Goal: Check status: Check status

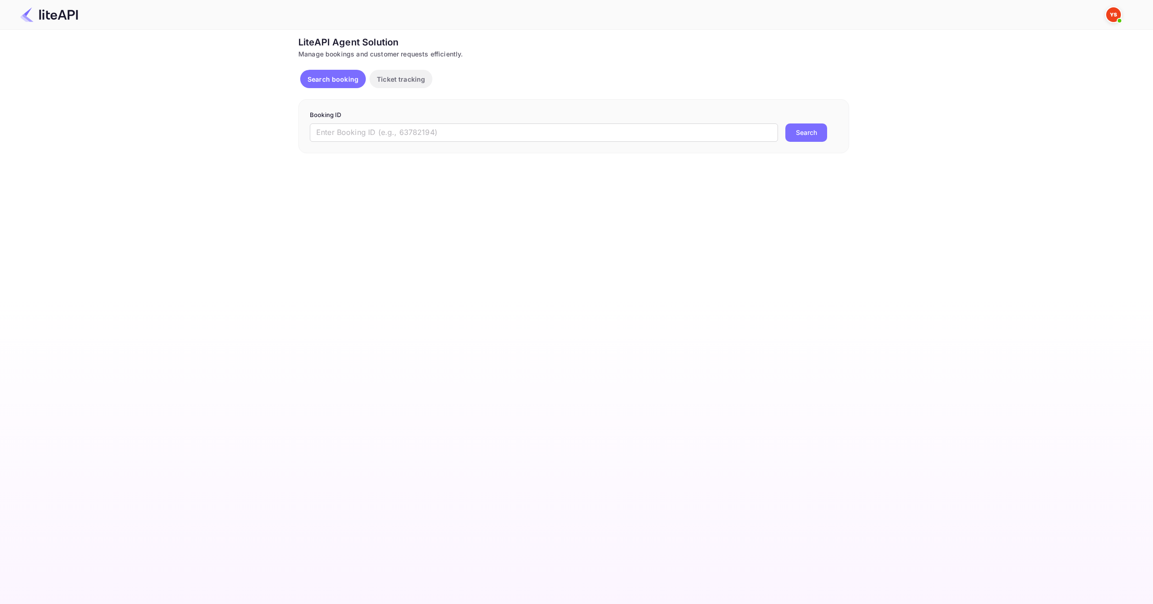
click at [438, 111] on p "Booking ID" at bounding box center [574, 115] width 528 height 9
click at [431, 128] on input "text" at bounding box center [544, 132] width 468 height 18
paste input "8904172"
type input "8904172"
click at [791, 140] on button "Search" at bounding box center [806, 132] width 42 height 18
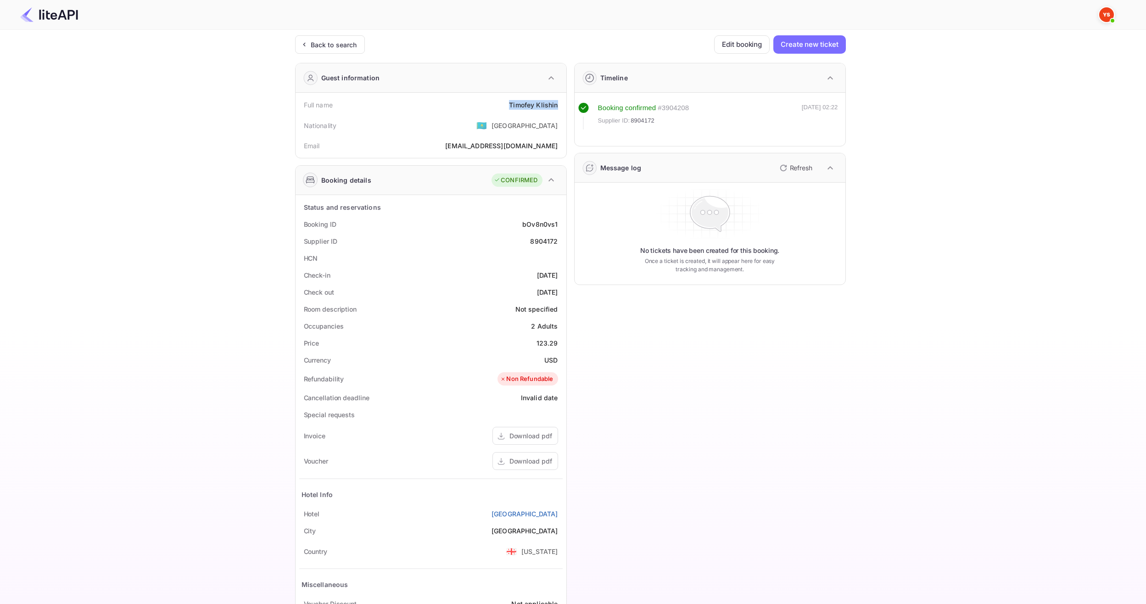
drag, startPoint x: 508, startPoint y: 105, endPoint x: 560, endPoint y: 109, distance: 52.5
click at [560, 109] on div "Full name Timofey Klishin" at bounding box center [430, 104] width 263 height 17
copy div "Timofey Klishin"
drag, startPoint x: 531, startPoint y: 340, endPoint x: 558, endPoint y: 342, distance: 26.7
click at [558, 342] on div "Price 123.29" at bounding box center [430, 343] width 263 height 17
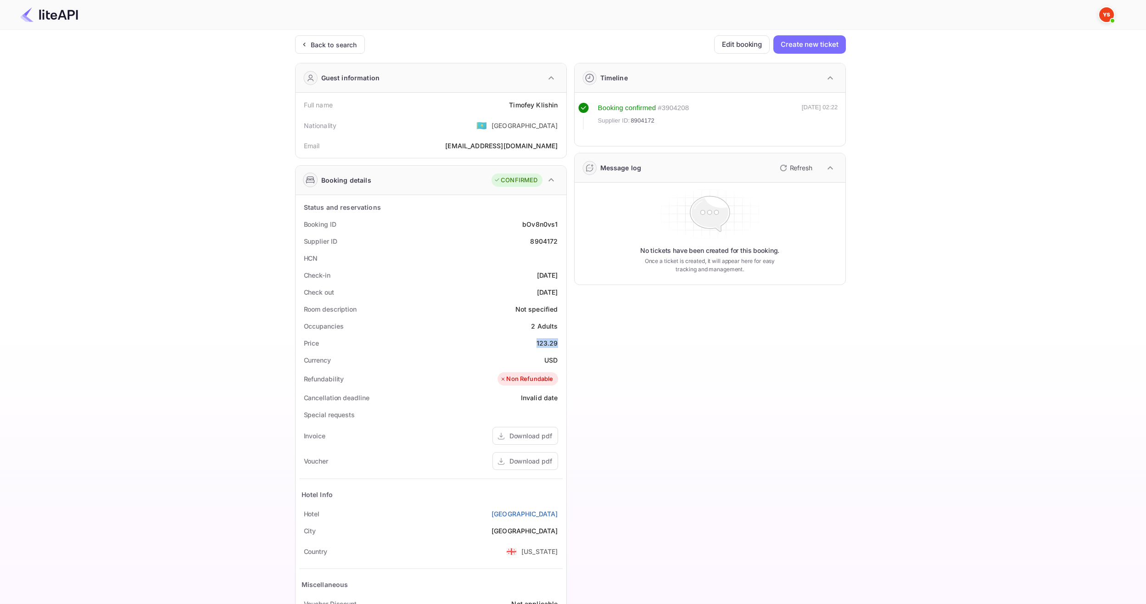
copy div "123.29"
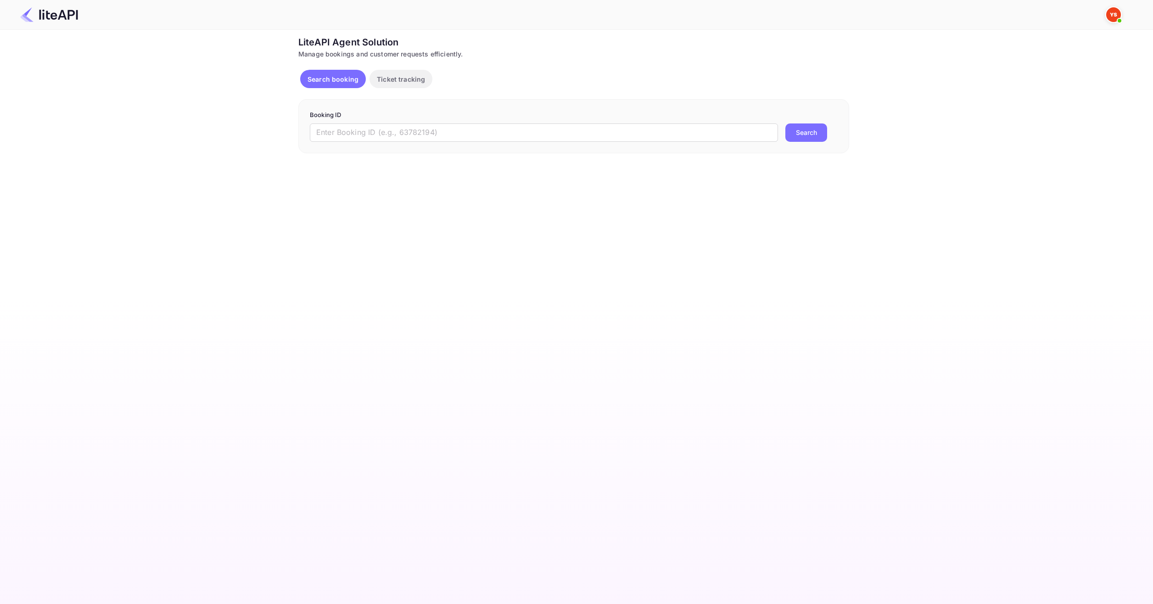
click at [471, 119] on p "Booking ID" at bounding box center [574, 115] width 528 height 9
click at [469, 122] on form "Booking ID ​ Search" at bounding box center [574, 126] width 528 height 31
click at [469, 126] on input "text" at bounding box center [544, 132] width 468 height 18
paste input "8669757"
type input "8669757"
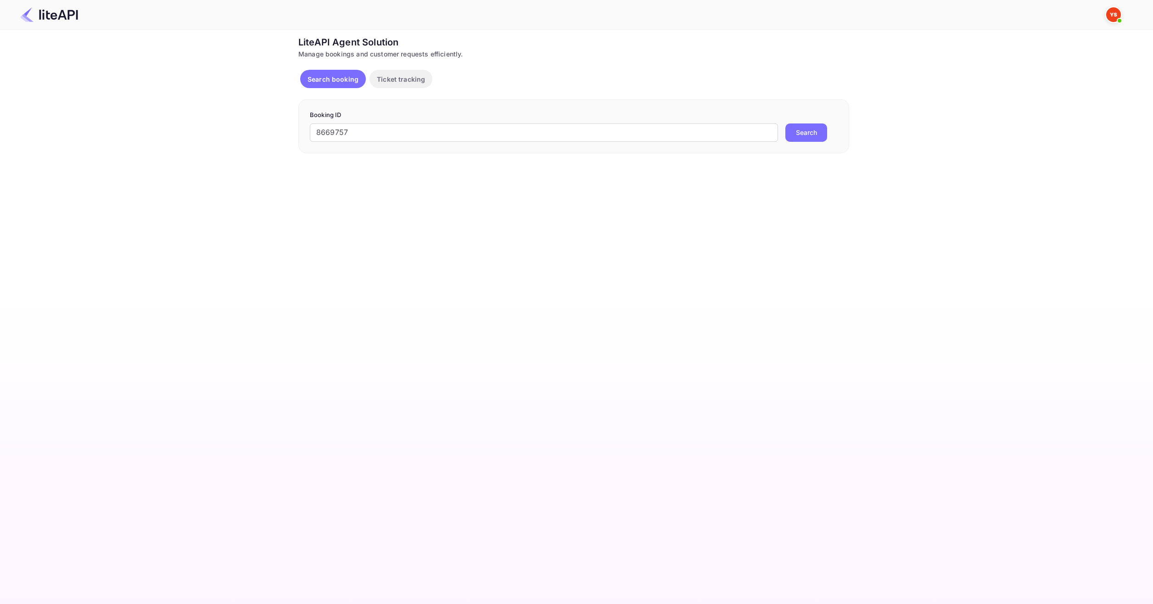
click at [787, 135] on button "Search" at bounding box center [806, 132] width 42 height 18
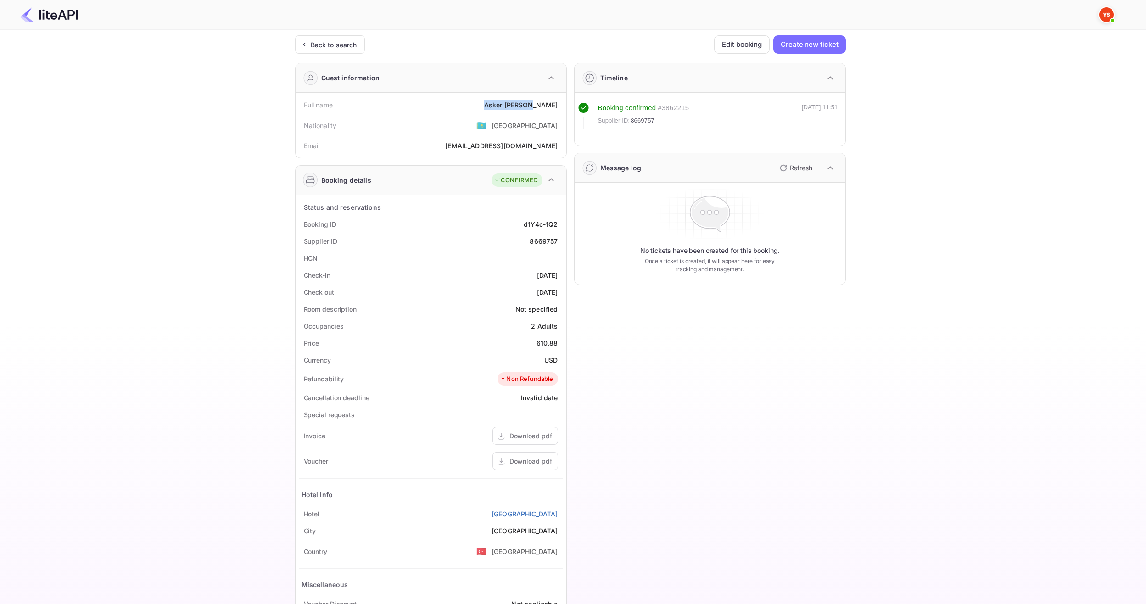
drag, startPoint x: 498, startPoint y: 102, endPoint x: 557, endPoint y: 108, distance: 59.5
click at [557, 108] on div "Full name [PERSON_NAME]" at bounding box center [430, 104] width 263 height 17
copy div "[PERSON_NAME]"
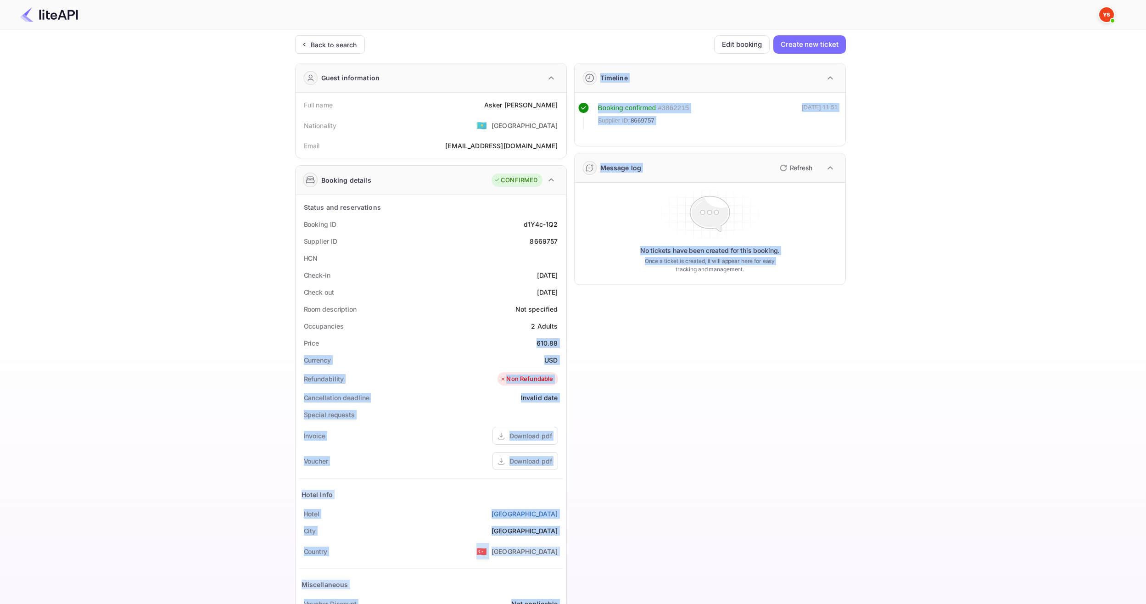
drag, startPoint x: 550, startPoint y: 342, endPoint x: 566, endPoint y: 342, distance: 16.1
click at [566, 342] on div "Guest information Full name Asker [PERSON_NAME] Nationality 🇰🇿 [DEMOGRAPHIC_DAT…" at bounding box center [567, 356] width 558 height 601
copy div "610.88 Currency USD Refundability Non Refundable Cancellation deadline Invalid …"
drag, startPoint x: 549, startPoint y: 341, endPoint x: 543, endPoint y: 341, distance: 6.0
click at [549, 341] on div "610.88" at bounding box center [548, 343] width 22 height 10
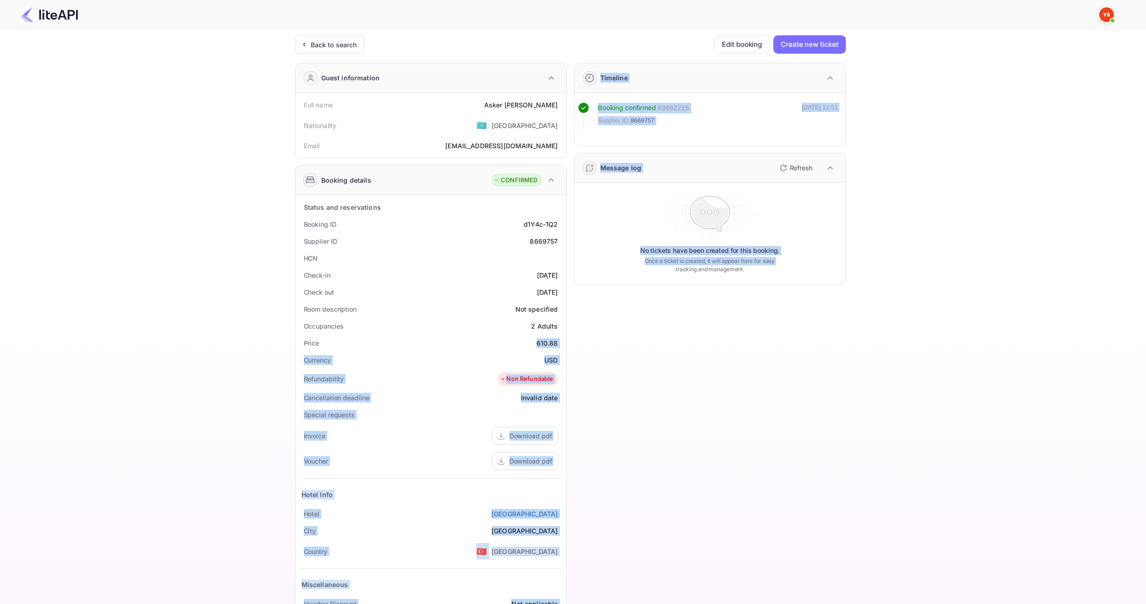
click at [537, 343] on div "610.88" at bounding box center [548, 343] width 22 height 10
click at [541, 343] on div "610.88" at bounding box center [548, 343] width 22 height 10
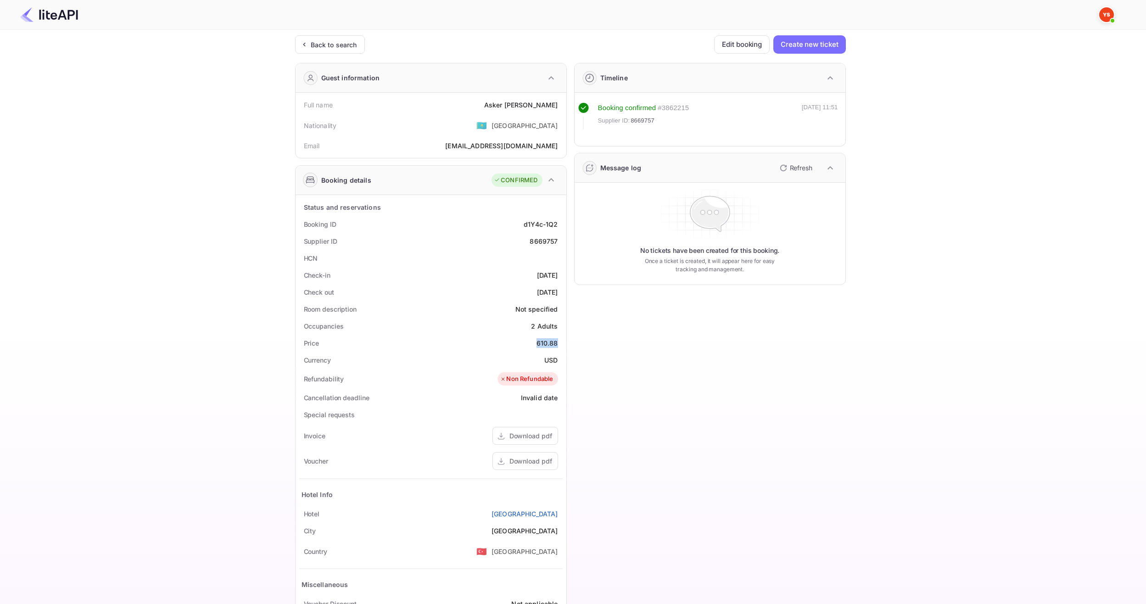
drag, startPoint x: 535, startPoint y: 343, endPoint x: 559, endPoint y: 343, distance: 23.4
click at [559, 343] on div "Price 610.88" at bounding box center [430, 343] width 263 height 17
copy div "610.88"
